Goal: Task Accomplishment & Management: Manage account settings

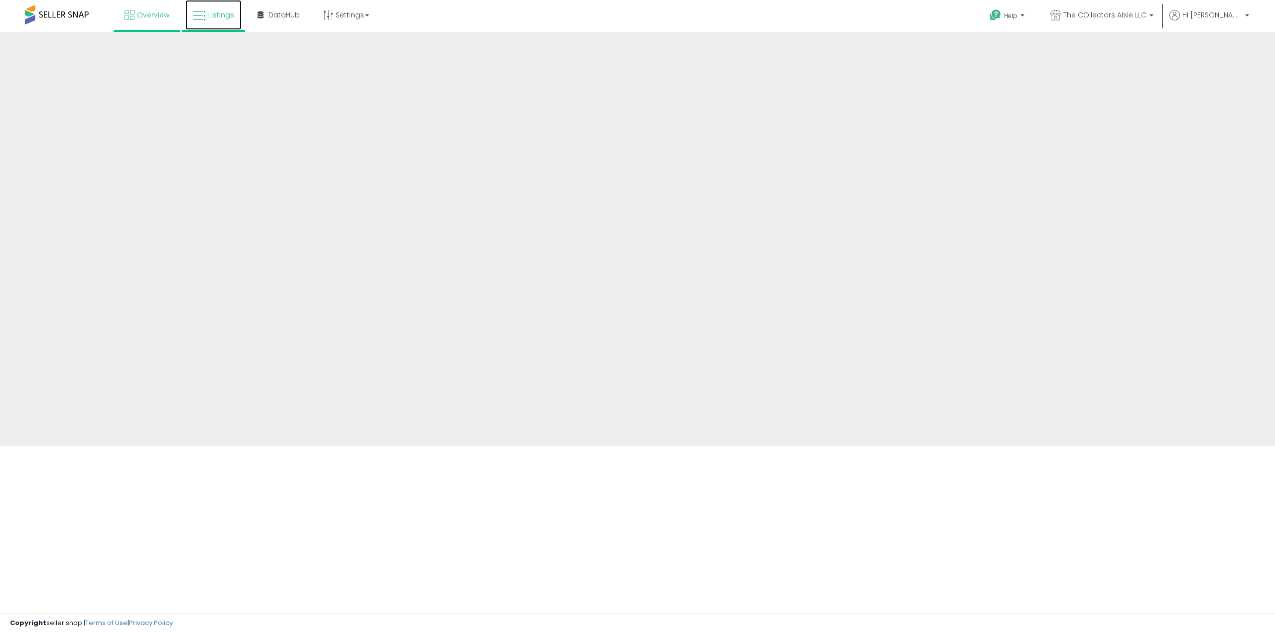
click at [199, 18] on icon at bounding box center [199, 15] width 13 height 13
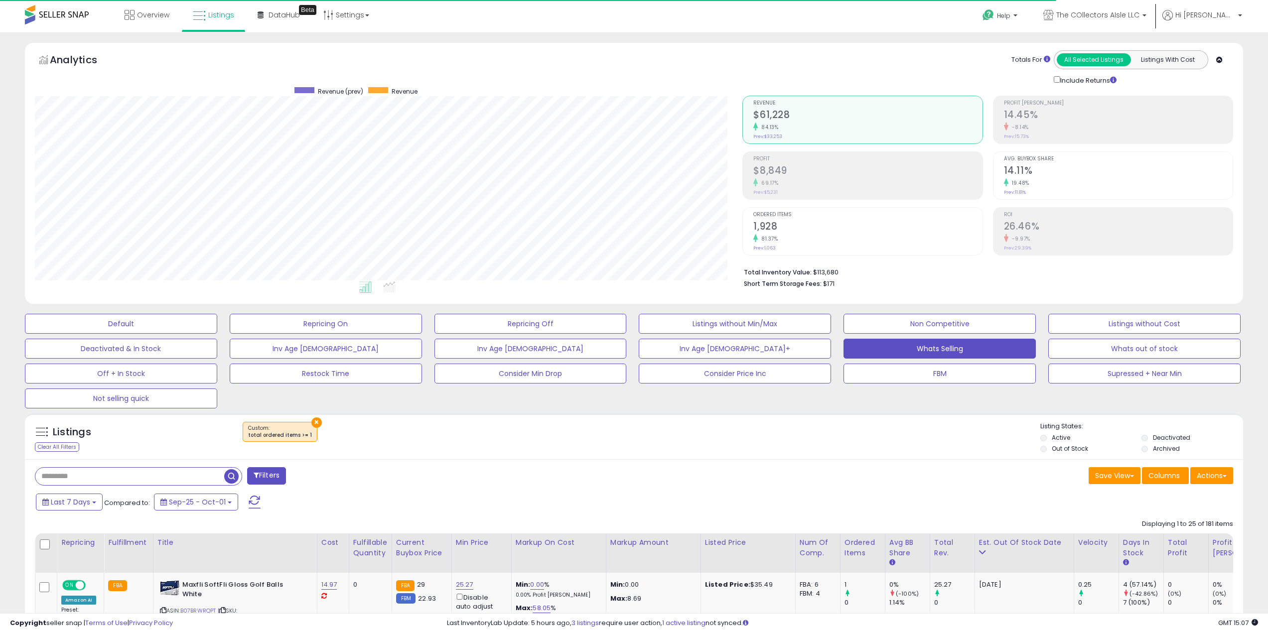
scroll to position [204, 708]
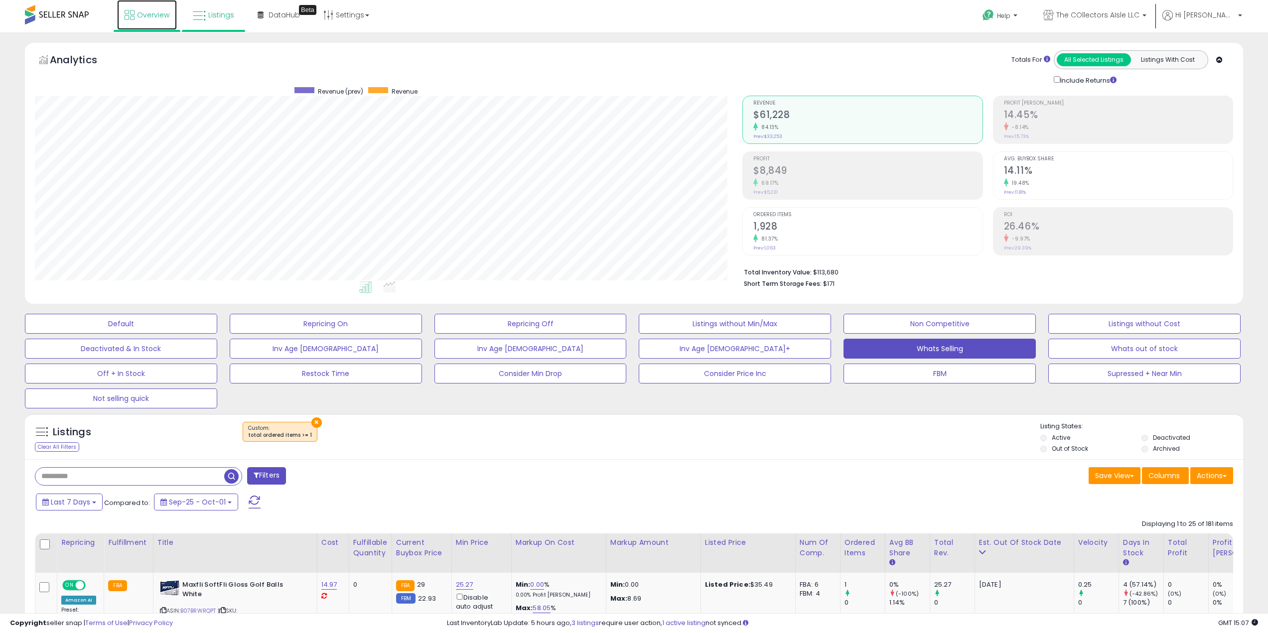
click at [126, 12] on icon at bounding box center [130, 15] width 10 height 10
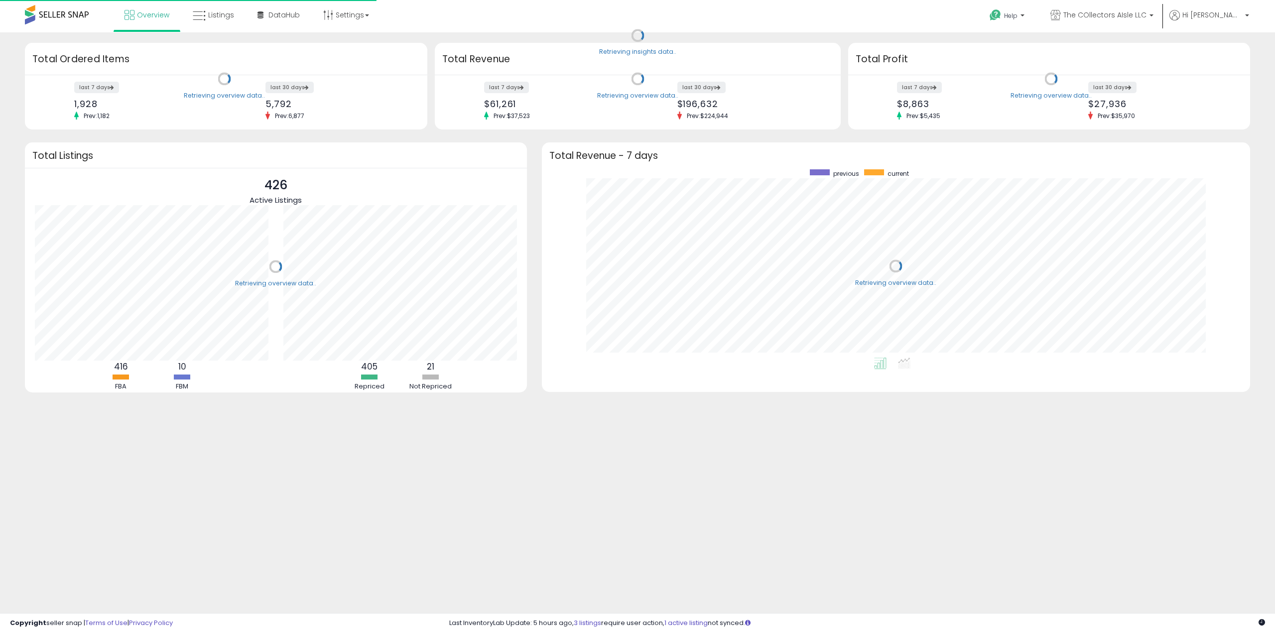
scroll to position [188, 688]
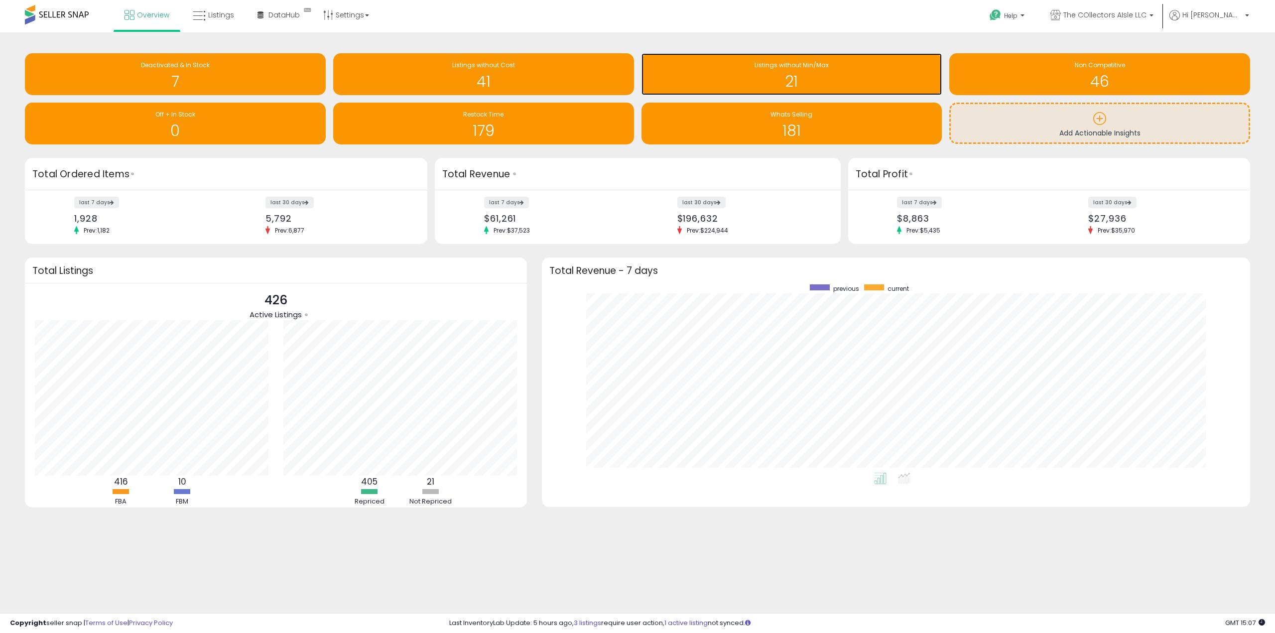
click at [845, 58] on div "Listings without Min/Max 21" at bounding box center [792, 74] width 301 height 42
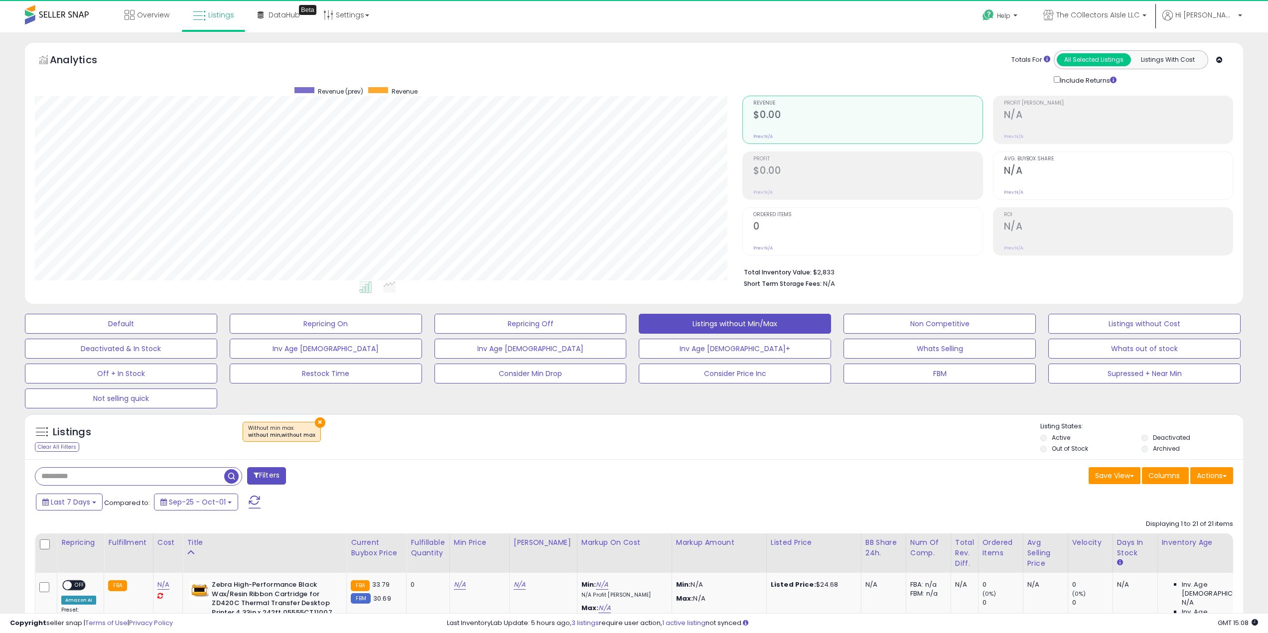
scroll to position [204, 708]
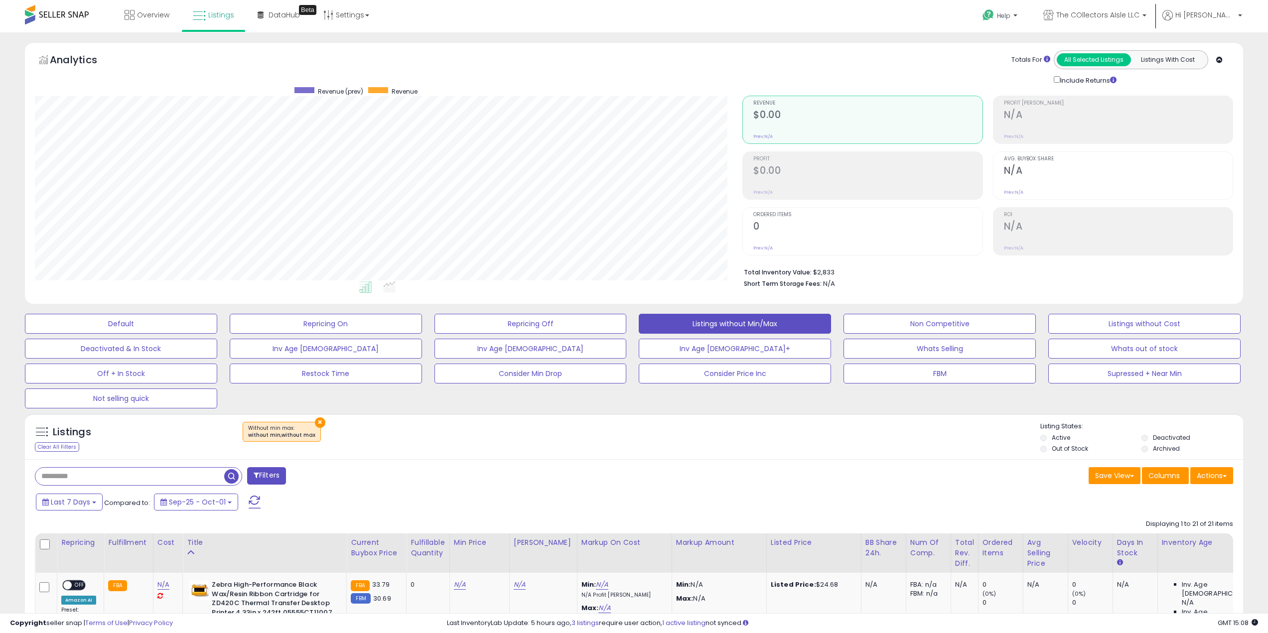
click at [765, 494] on div "Last 7 Days Compared to: Sep-25 - Oct-01" at bounding box center [482, 503] width 899 height 22
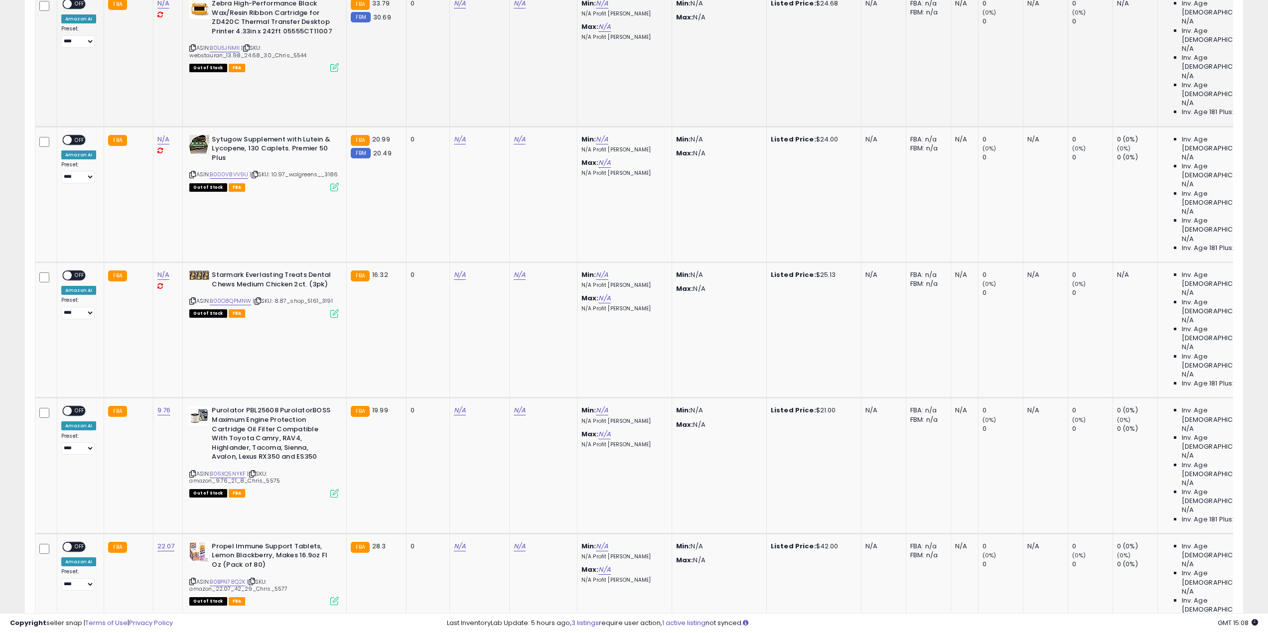
scroll to position [498, 0]
